Goal: Task Accomplishment & Management: Use online tool/utility

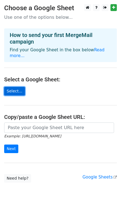
click at [15, 87] on link "Select..." at bounding box center [14, 91] width 21 height 9
click at [12, 87] on link "Select..." at bounding box center [14, 91] width 21 height 9
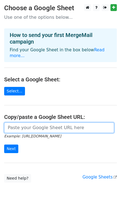
click at [58, 123] on input "url" at bounding box center [58, 128] width 109 height 11
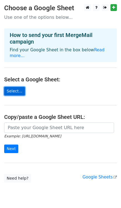
click at [17, 87] on link "Select..." at bounding box center [14, 91] width 21 height 9
click at [58, 93] on main "Choose a Google Sheet Use one of the options below... How to send your first Me…" at bounding box center [60, 93] width 121 height 179
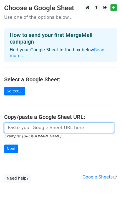
click at [34, 123] on input "url" at bounding box center [58, 128] width 109 height 11
paste input "https://docs.google.com/spreadsheets/d/1gQMEnaPE0YLW_L-HdKAR70hKkg-EsZJs/edit?g…"
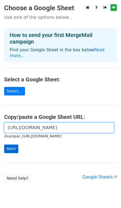
type input "https://docs.google.com/spreadsheets/d/1gQMEnaPE0YLW_L-HdKAR70hKkg-EsZJs/edit?g…"
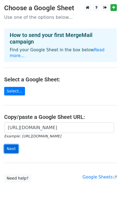
click at [12, 145] on input "Next" at bounding box center [11, 149] width 14 height 9
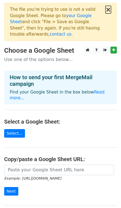
click at [107, 11] on button "×" at bounding box center [108, 9] width 6 height 7
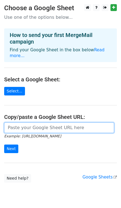
click at [30, 123] on input "url" at bounding box center [58, 128] width 109 height 11
paste input "https://docs.google.com/spreadsheets/d/1GMPzNqMTE9GO6Njv1cU8gK-AvIcBK8TOdahauuC…"
type input "https://docs.google.com/spreadsheets/d/1GMPzNqMTE9GO6Njv1cU8gK-AvIcBK8TOdahauuC…"
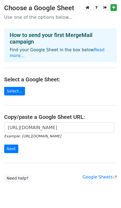
click at [17, 142] on form "https://docs.google.com/spreadsheets/d/1GMPzNqMTE9GO6Njv1cU8gK-AvIcBK8TOdahauuC…" at bounding box center [60, 138] width 112 height 31
click at [14, 145] on input "Next" at bounding box center [11, 149] width 14 height 9
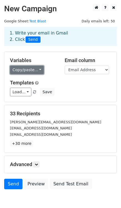
click at [31, 70] on link "Copy/paste..." at bounding box center [27, 70] width 34 height 9
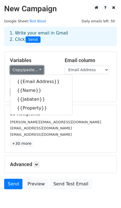
click at [31, 70] on link "Copy/paste..." at bounding box center [27, 70] width 34 height 9
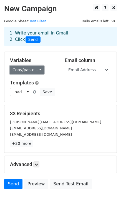
click at [34, 69] on link "Copy/paste..." at bounding box center [27, 70] width 34 height 9
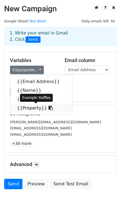
click at [48, 109] on icon at bounding box center [50, 108] width 4 height 4
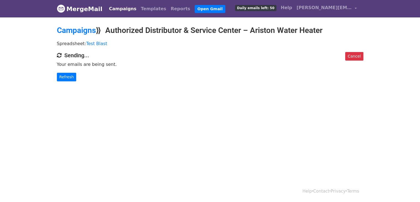
click at [78, 66] on p "Your emails are being sent." at bounding box center [210, 64] width 307 height 6
click at [76, 58] on h4 "Sending..." at bounding box center [210, 55] width 307 height 7
click at [68, 74] on link "Refresh" at bounding box center [67, 77] width 20 height 9
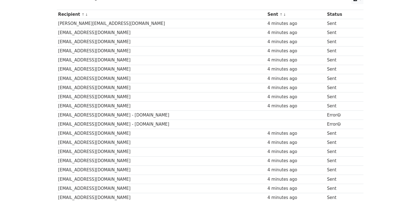
scroll to position [83, 0]
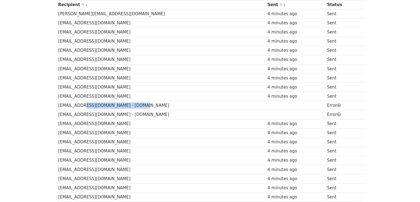
drag, startPoint x: 79, startPoint y: 102, endPoint x: 158, endPoint y: 108, distance: 79.8
click at [158, 108] on td "balccost01@clubmed.com - clubmed.com" at bounding box center [162, 105] width 210 height 9
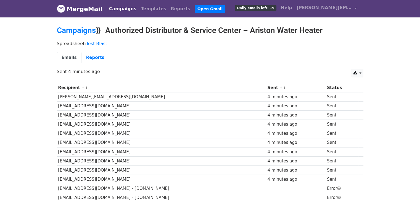
scroll to position [0, 0]
click at [93, 54] on link "Reports" at bounding box center [96, 57] width 28 height 11
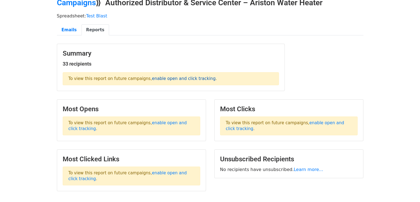
scroll to position [55, 0]
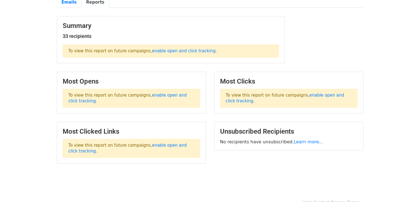
click at [172, 97] on p "To view this report on future campaigns, enable open and click tracking ." at bounding box center [132, 98] width 138 height 19
click at [174, 93] on link "enable open and click tracking" at bounding box center [128, 98] width 119 height 11
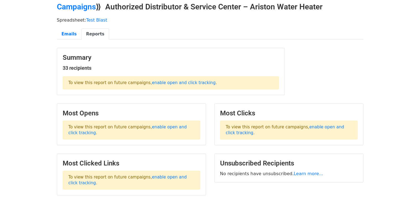
scroll to position [0, 0]
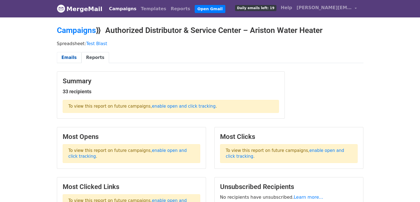
click at [70, 55] on link "Emails" at bounding box center [69, 57] width 25 height 11
